Goal: Information Seeking & Learning: Learn about a topic

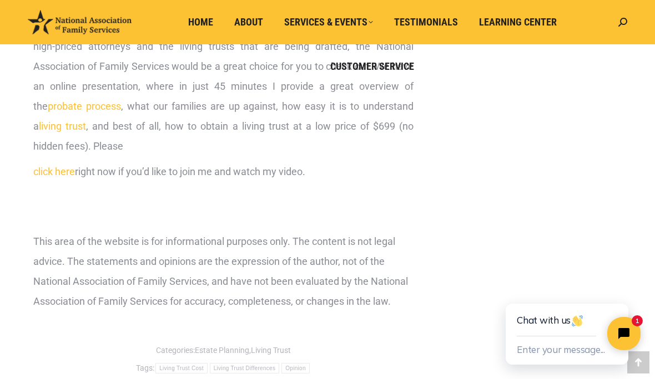
scroll to position [1241, 0]
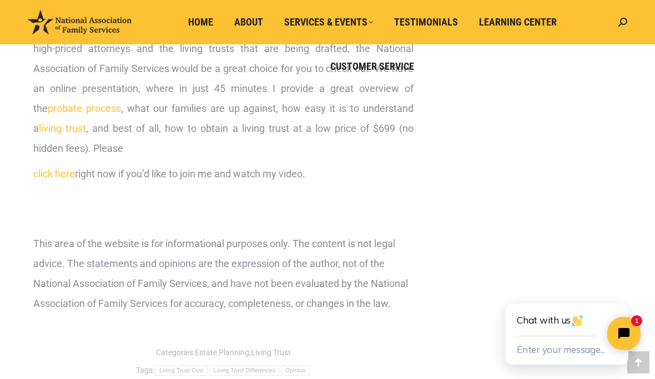
click at [53, 180] on link "click here" at bounding box center [54, 174] width 42 height 12
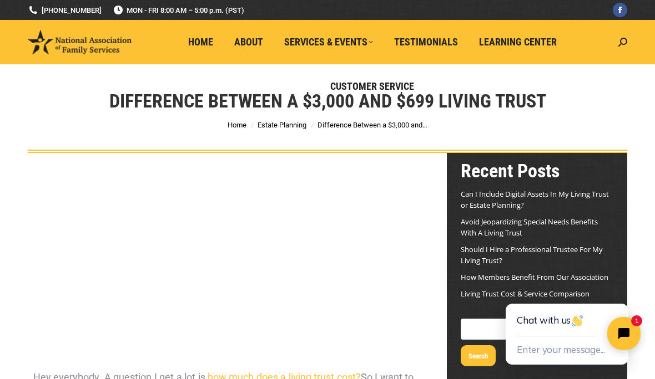
click at [195, 38] on span "Home" at bounding box center [200, 42] width 25 height 12
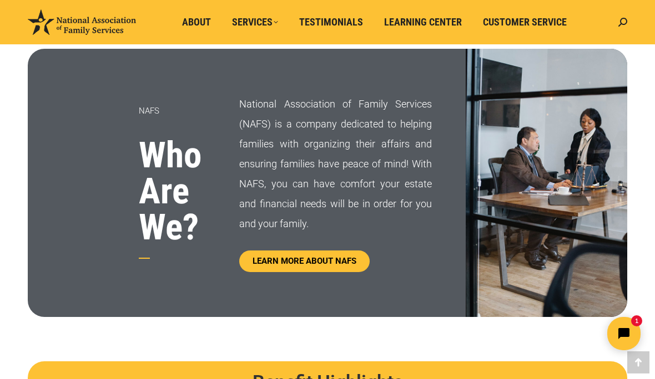
scroll to position [554, 0]
click at [257, 22] on span "Services" at bounding box center [255, 22] width 46 height 12
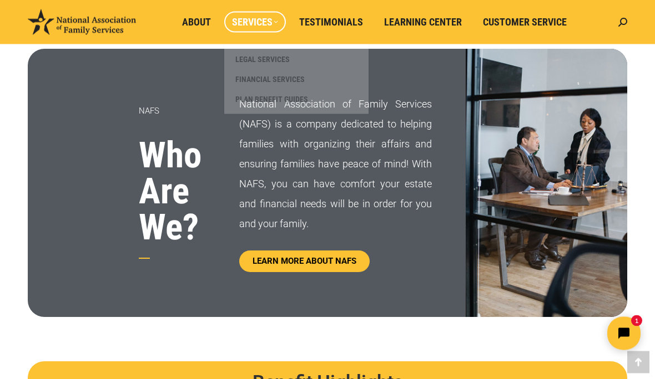
scroll to position [555, 0]
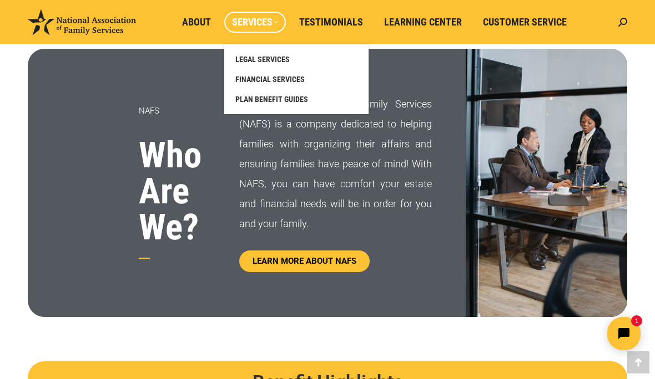
click at [261, 59] on span "LEGAL SERVICES" at bounding box center [262, 59] width 54 height 10
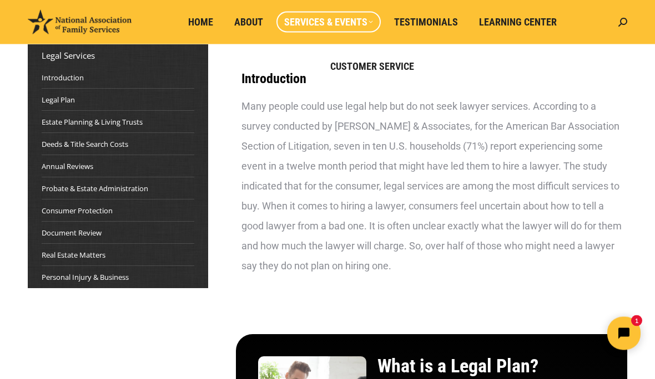
scroll to position [109, 0]
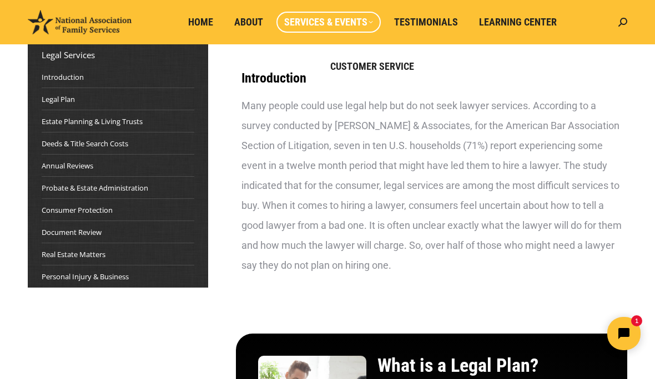
click at [57, 139] on link "Deeds & Title Search Costs" at bounding box center [85, 143] width 87 height 11
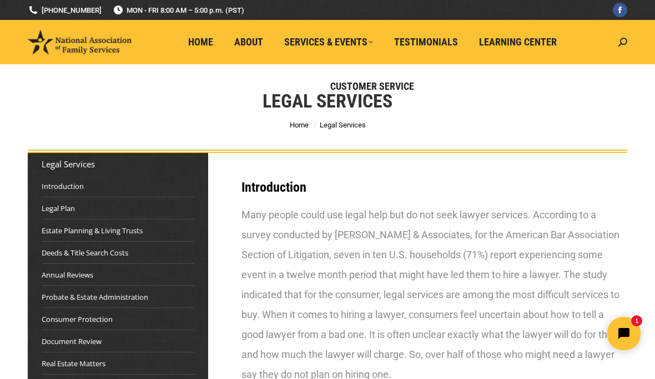
click at [512, 43] on span "Learning Center" at bounding box center [518, 42] width 78 height 12
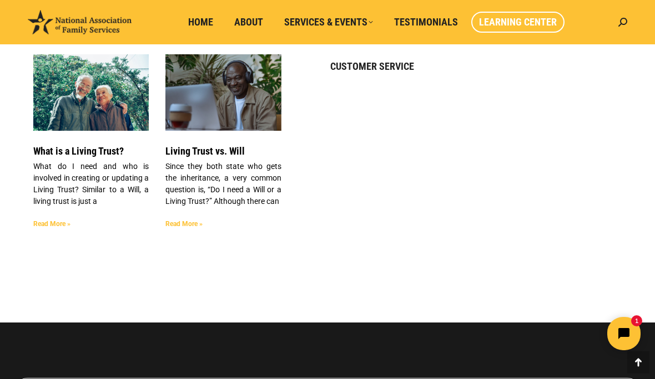
scroll to position [2643, 0]
